Goal: Information Seeking & Learning: Learn about a topic

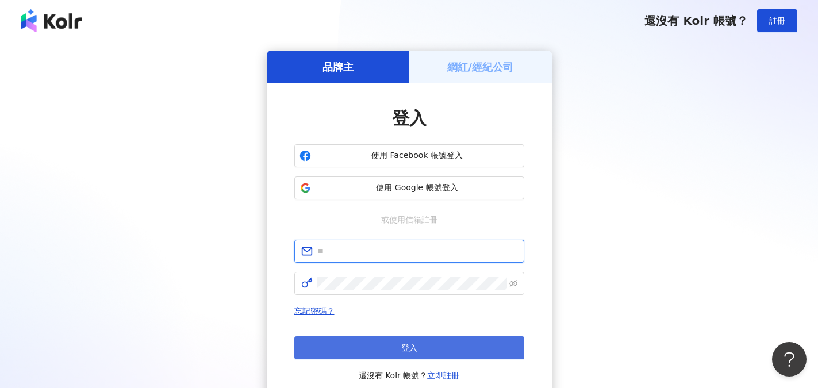
type input "**********"
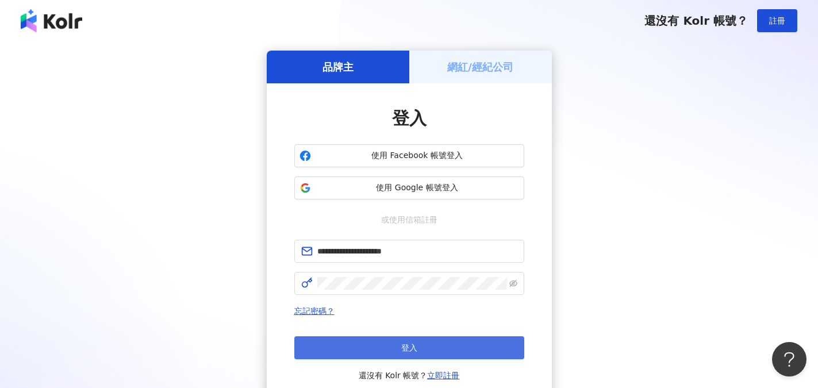
click at [388, 344] on button "登入" at bounding box center [409, 347] width 230 height 23
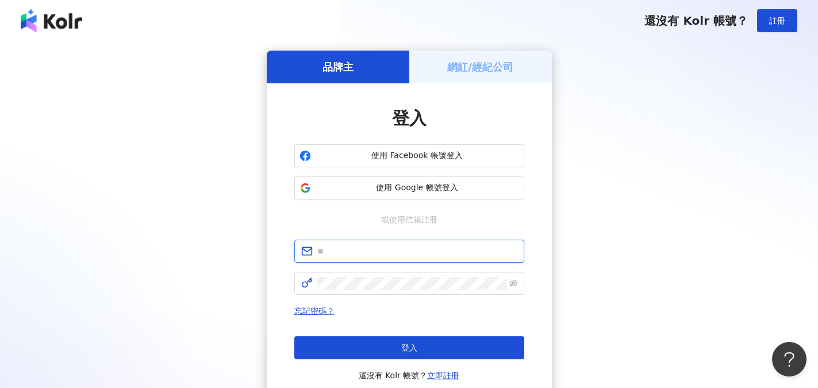
type input "**********"
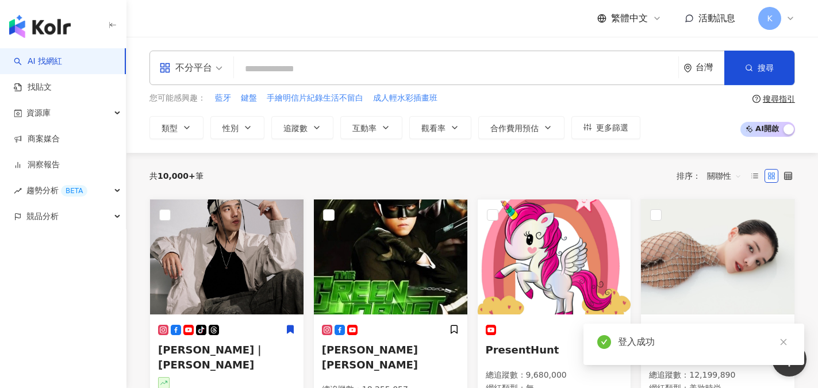
click at [302, 68] on input "search" at bounding box center [455, 69] width 435 height 22
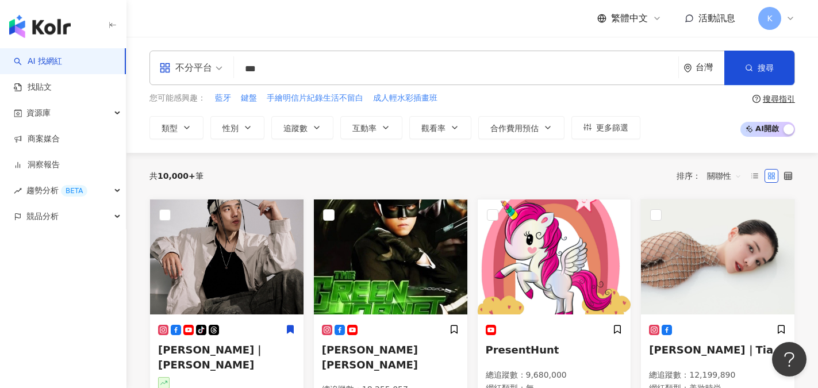
type input "***"
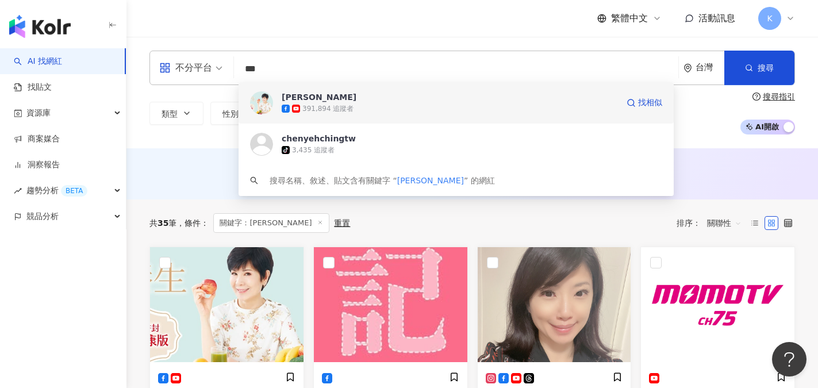
click at [291, 98] on div "[PERSON_NAME]" at bounding box center [319, 96] width 75 height 11
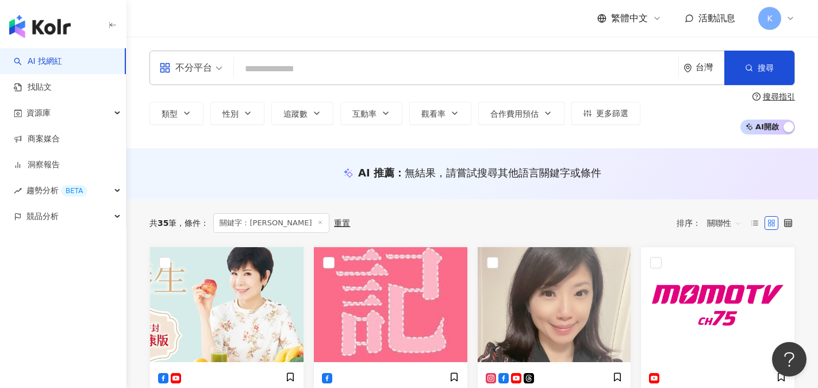
click at [260, 63] on input "search" at bounding box center [455, 69] width 435 height 22
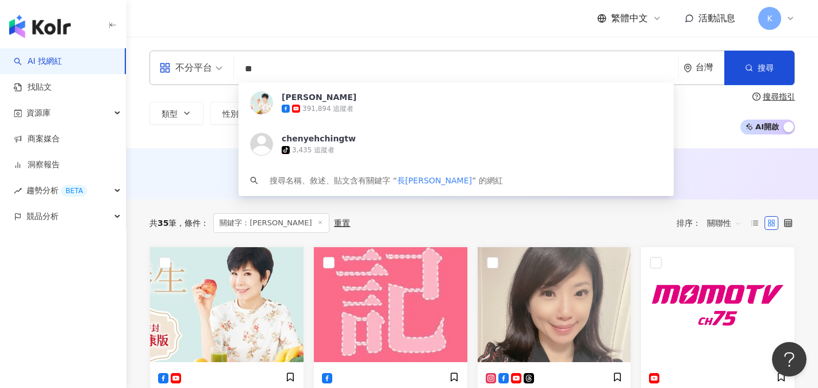
type input "**"
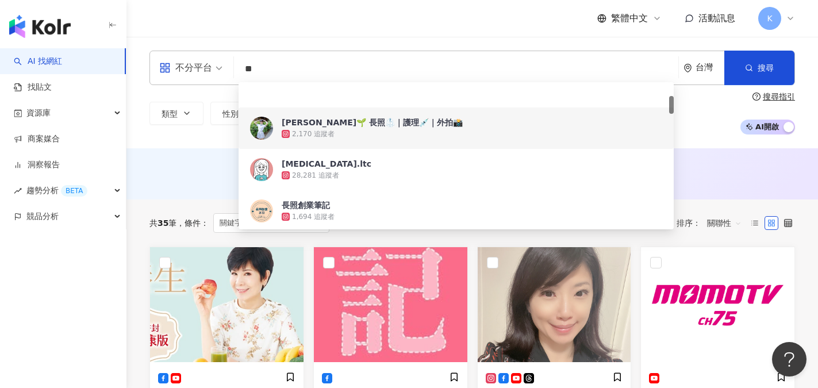
scroll to position [115, 0]
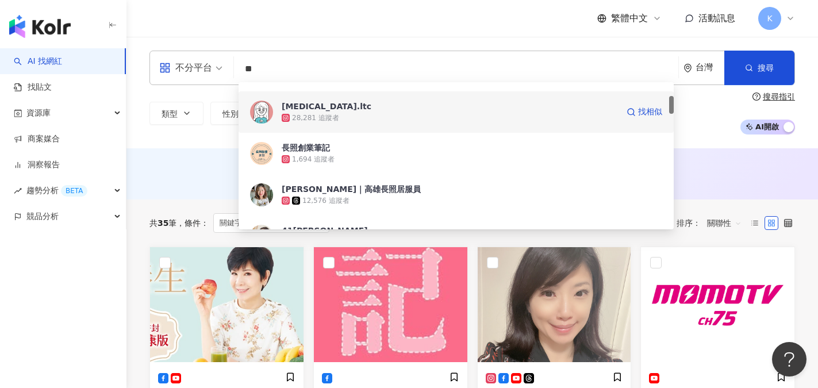
click at [347, 112] on div "28,281 追蹤者" at bounding box center [450, 117] width 336 height 11
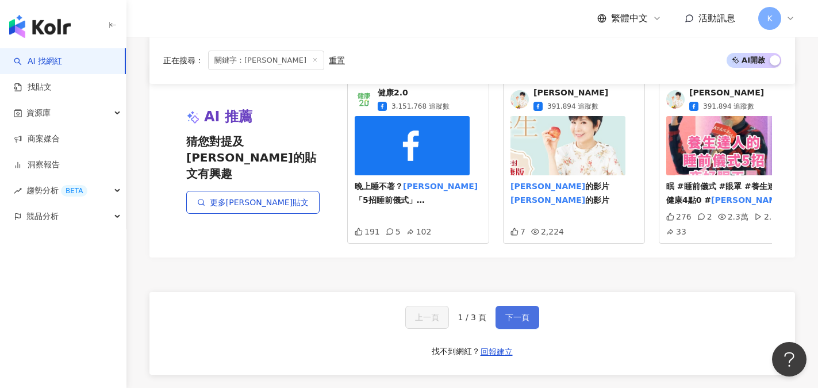
scroll to position [1092, 0]
click at [522, 312] on span "下一頁" at bounding box center [517, 316] width 24 height 9
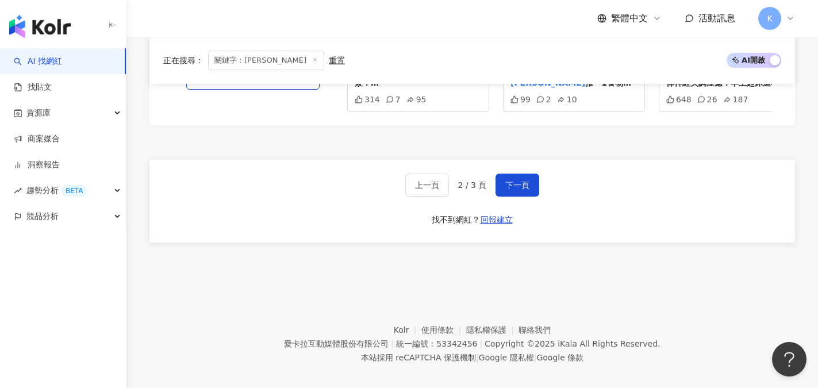
scroll to position [1209, 0]
click at [511, 180] on span "下一頁" at bounding box center [517, 184] width 24 height 9
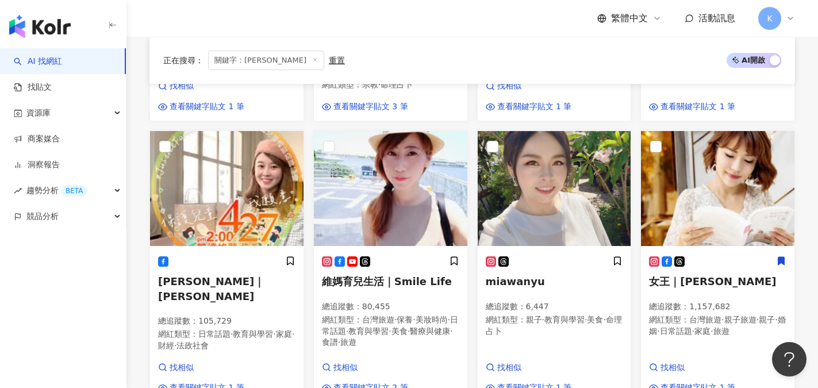
scroll to position [394, 0]
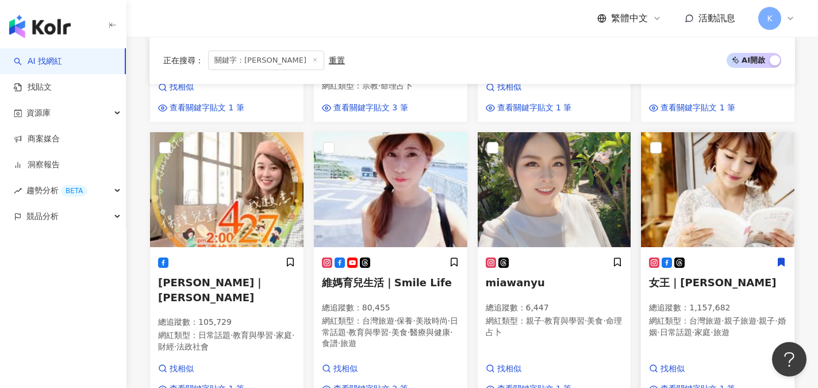
click at [702, 276] on span "女王｜陳怡利" at bounding box center [712, 282] width 127 height 12
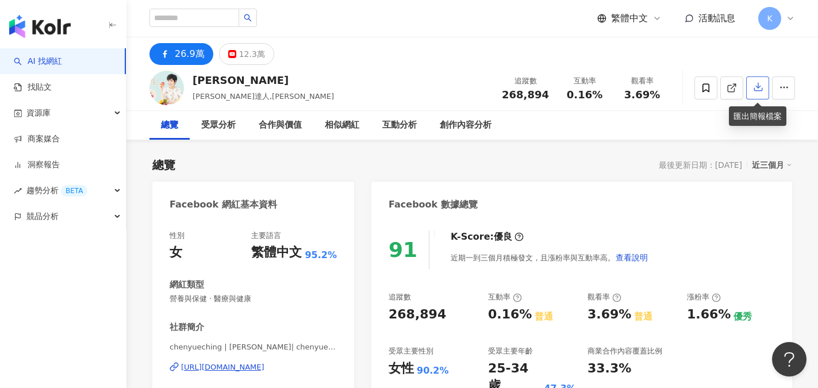
click at [759, 87] on icon "button" at bounding box center [758, 87] width 10 height 10
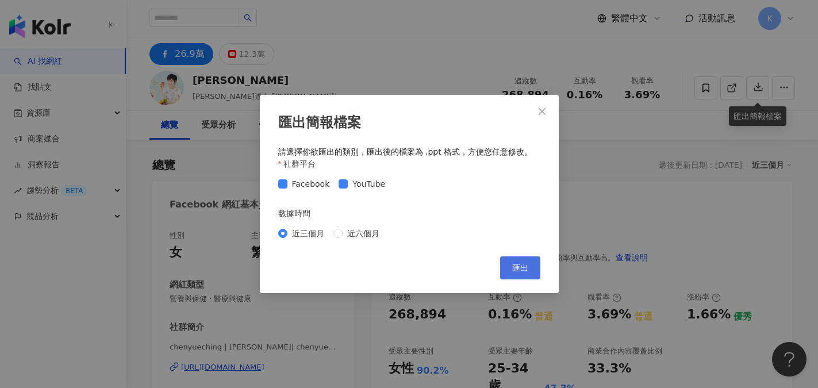
click at [517, 271] on span "匯出" at bounding box center [520, 267] width 16 height 9
click at [541, 113] on icon "close" at bounding box center [541, 111] width 9 height 9
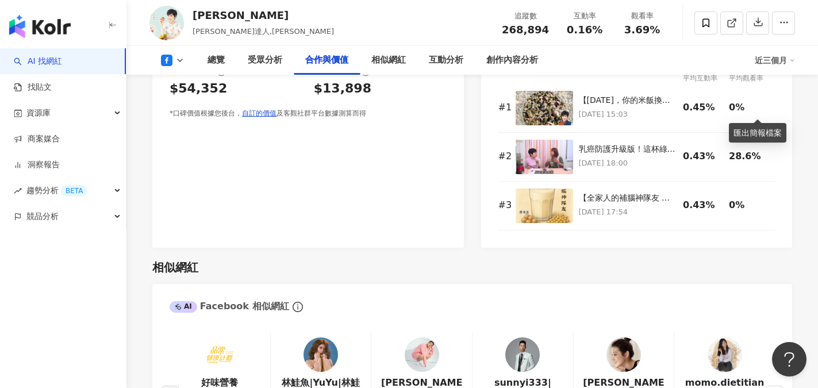
scroll to position [1551, 0]
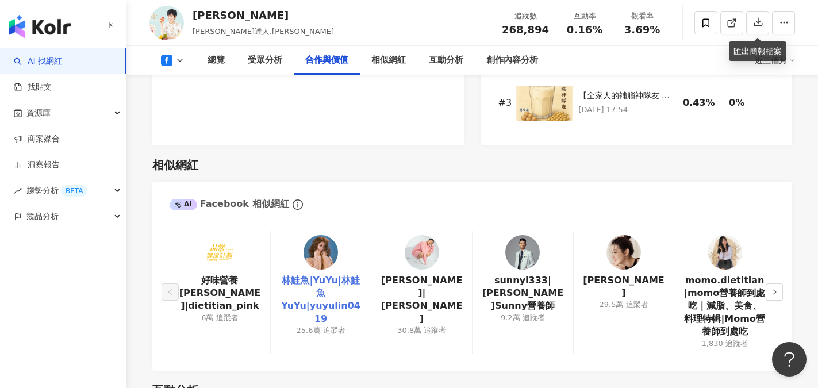
click at [339, 278] on link "林鮭魚|YuYu|林鮭魚 YuYu|yuyulin0419" at bounding box center [321, 300] width 82 height 52
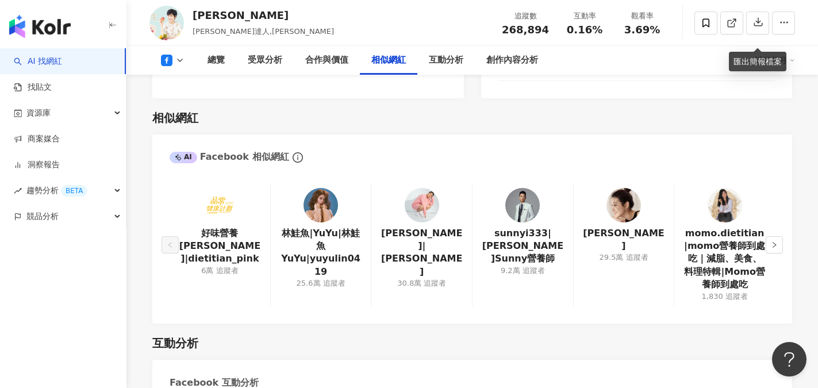
scroll to position [1609, 0]
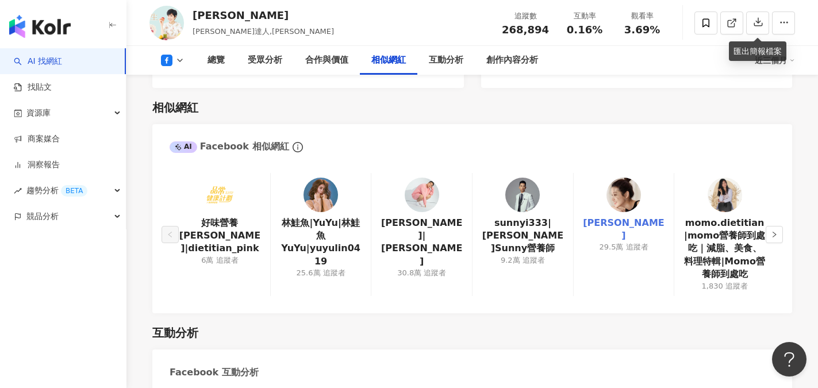
click at [627, 221] on link "趙孟姿" at bounding box center [624, 230] width 82 height 26
click at [777, 234] on button "button" at bounding box center [773, 234] width 17 height 17
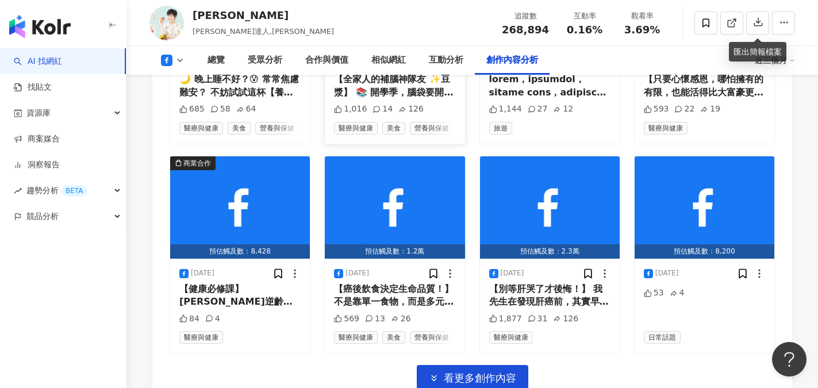
scroll to position [3677, 0]
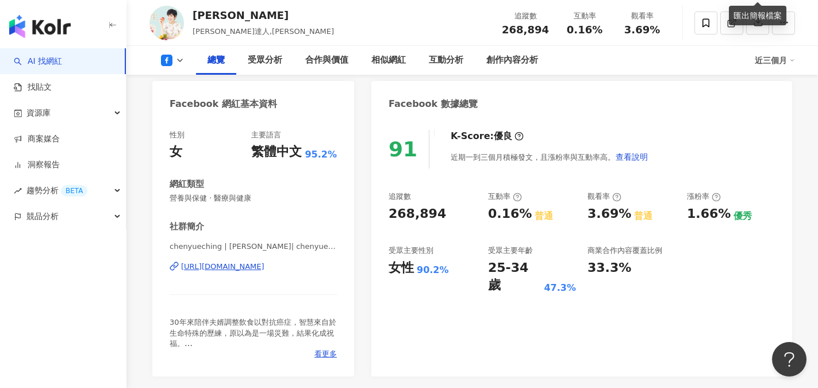
scroll to position [57, 0]
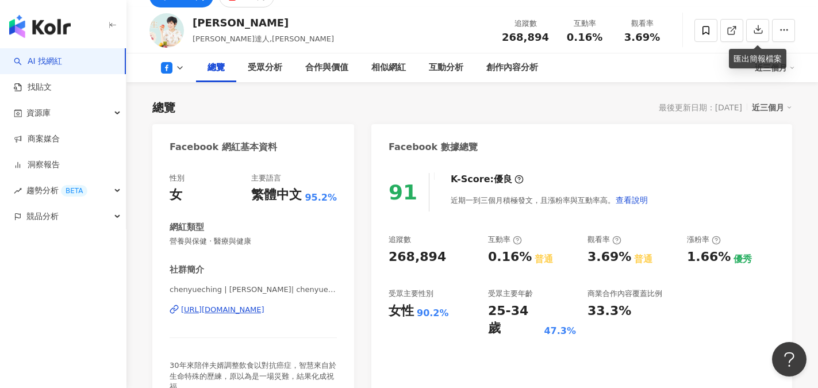
click at [237, 309] on div "https://www.facebook.com/309906169101346" at bounding box center [222, 310] width 83 height 10
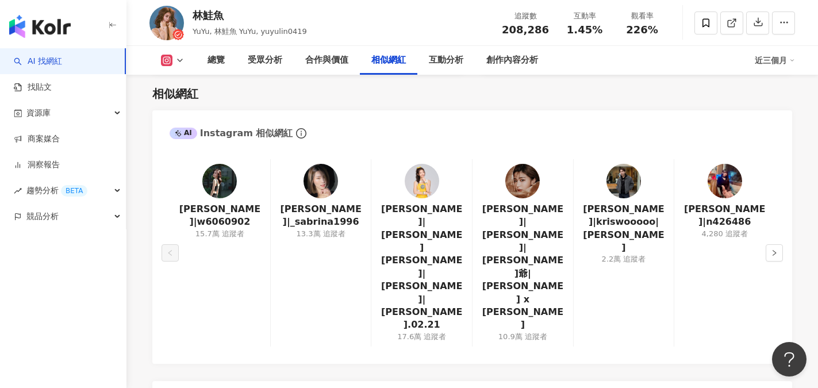
scroll to position [1839, 0]
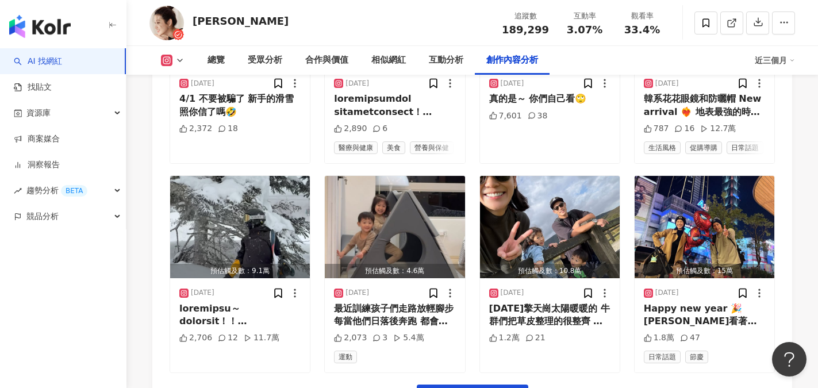
scroll to position [4080, 0]
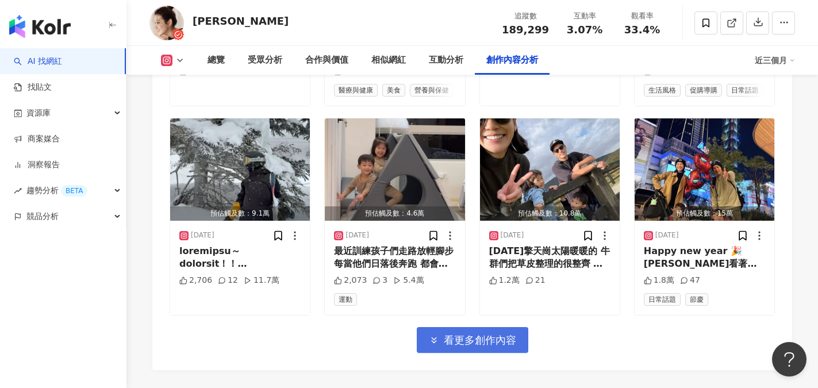
click at [495, 334] on span "看更多創作內容" at bounding box center [480, 340] width 72 height 13
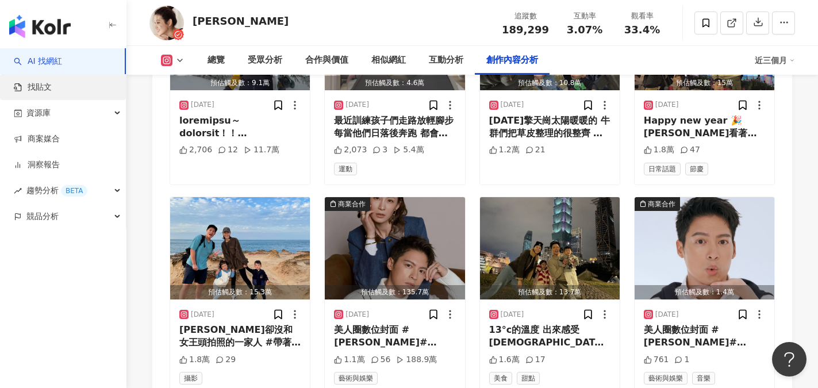
scroll to position [4195, 0]
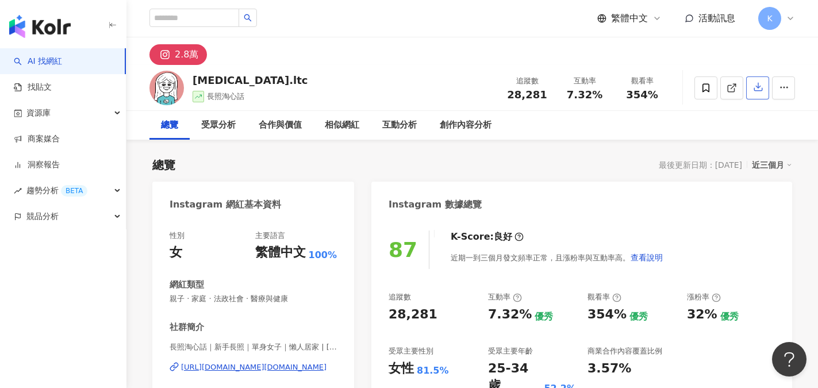
click at [761, 91] on icon "button" at bounding box center [758, 87] width 8 height 8
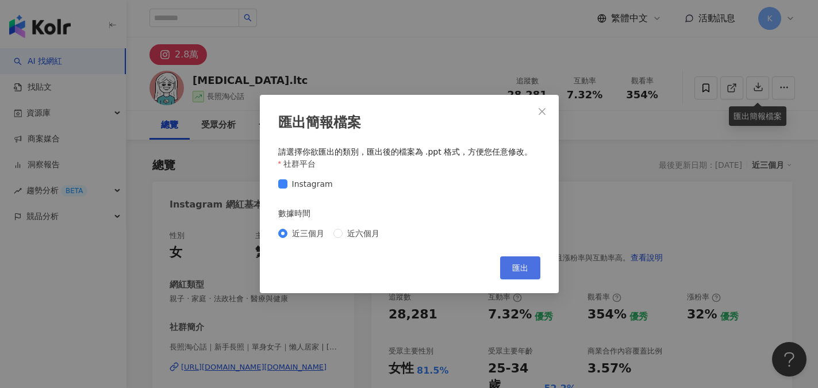
click at [538, 277] on button "匯出" at bounding box center [520, 267] width 40 height 23
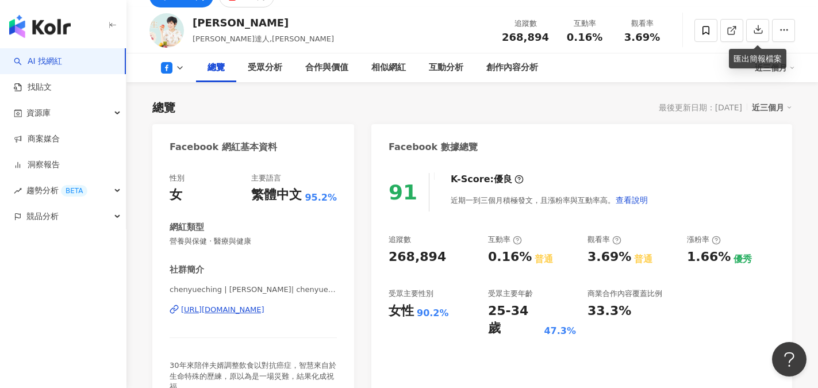
scroll to position [57, 0]
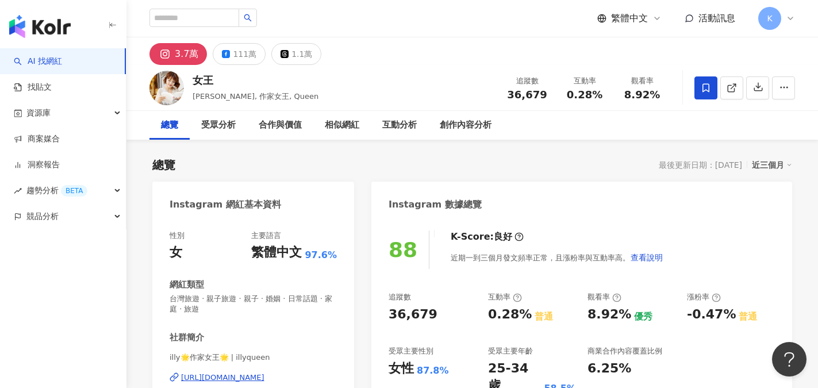
scroll to position [172, 0]
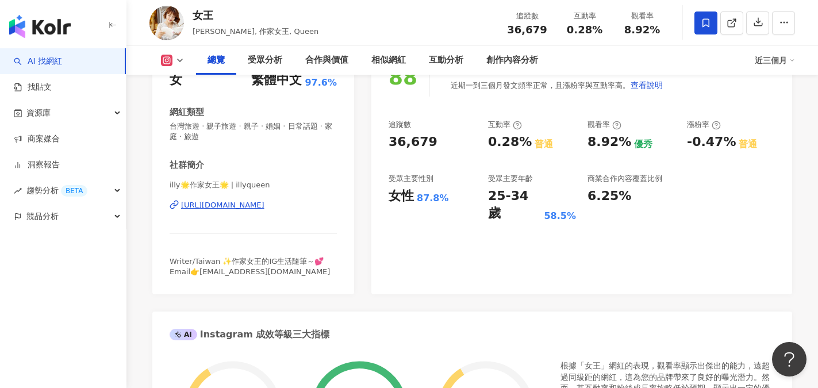
click at [261, 207] on div "[URL][DOMAIN_NAME]" at bounding box center [222, 205] width 83 height 10
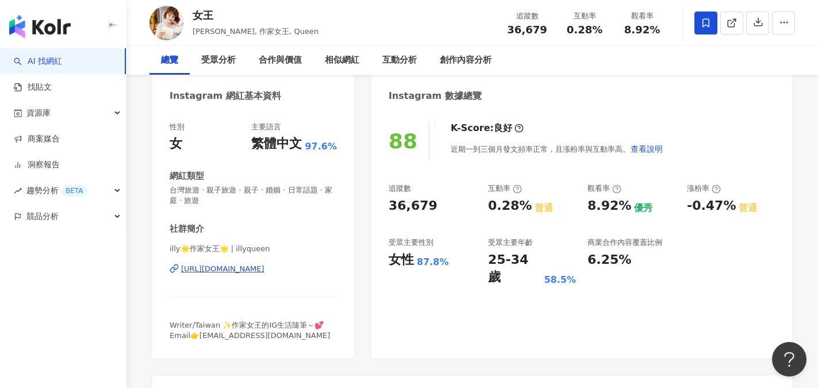
scroll to position [0, 0]
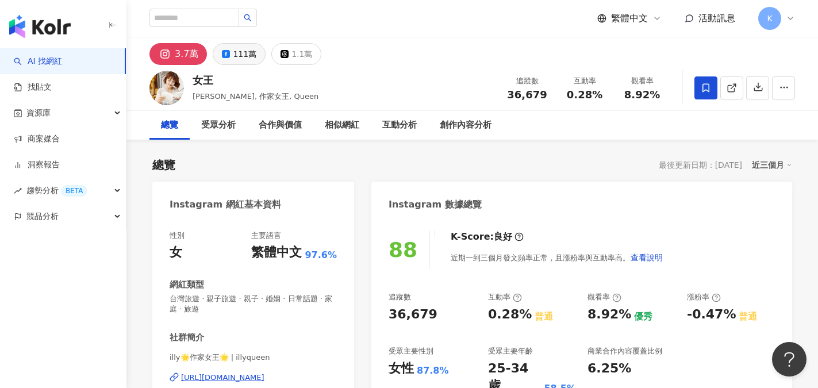
click at [248, 60] on div "111萬" at bounding box center [245, 54] width 24 height 16
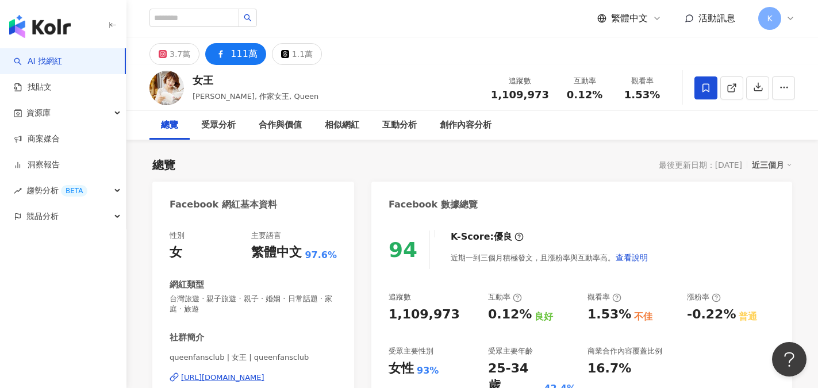
click at [264, 378] on div "[URL][DOMAIN_NAME]" at bounding box center [222, 377] width 83 height 10
